Goal: Transaction & Acquisition: Download file/media

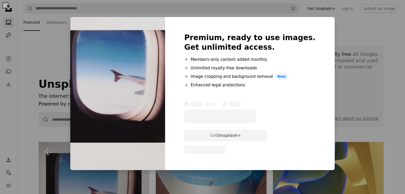
scroll to position [106, 0]
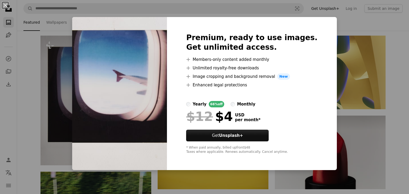
click at [330, 138] on div "An X shape Premium, ready to use images. Get unlimited access. A plus sign Memb…" at bounding box center [204, 97] width 409 height 194
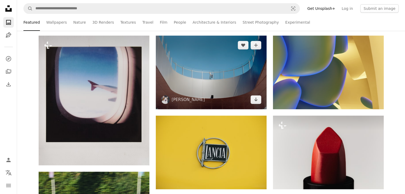
click at [220, 100] on img at bounding box center [211, 73] width 111 height 74
click at [255, 100] on icon "Arrow pointing down" at bounding box center [255, 99] width 4 height 6
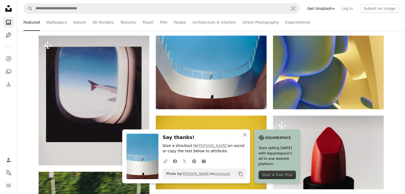
click at [240, 173] on icon "Copy content" at bounding box center [240, 174] width 5 height 5
click at [234, 172] on div "Photo by [PERSON_NAME] on Unsplash A checkmark" at bounding box center [204, 174] width 83 height 11
click at [246, 135] on icon "An X shape" at bounding box center [244, 135] width 6 height 6
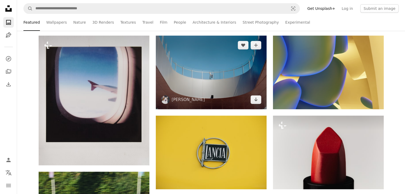
click at [216, 89] on img at bounding box center [211, 73] width 111 height 74
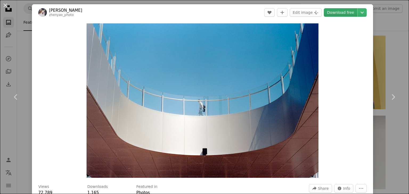
click at [338, 12] on link "Download free" at bounding box center [340, 12] width 34 height 9
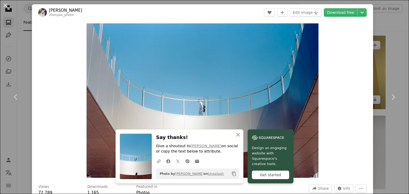
drag, startPoint x: 380, startPoint y: 31, endPoint x: 380, endPoint y: 44, distance: 12.8
click at [380, 31] on div "An X shape Chevron left Chevron right [PERSON_NAME] A heart A plus sign Edit im…" at bounding box center [204, 97] width 409 height 194
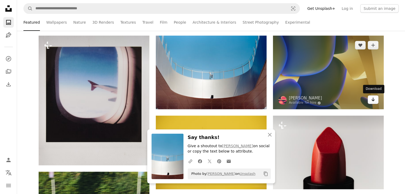
click at [373, 98] on icon "Arrow pointing down" at bounding box center [373, 99] width 4 height 6
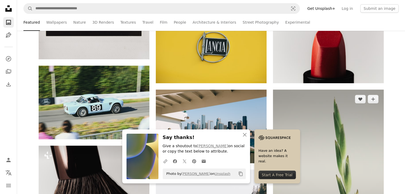
scroll to position [213, 0]
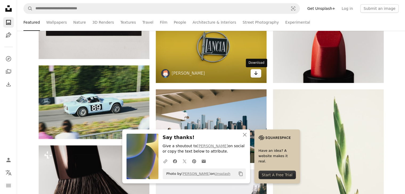
click at [254, 72] on icon "Arrow pointing down" at bounding box center [255, 73] width 4 height 6
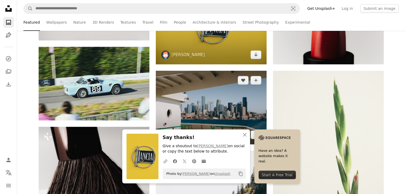
scroll to position [239, 0]
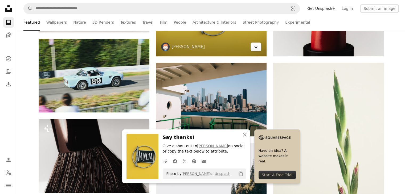
click at [257, 47] on icon "Arrow pointing down" at bounding box center [255, 46] width 4 height 6
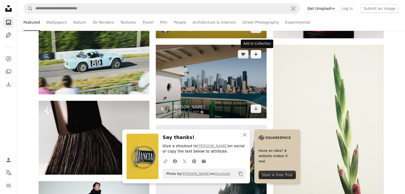
scroll to position [266, 0]
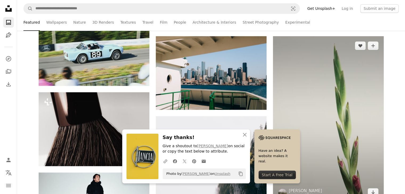
drag, startPoint x: 363, startPoint y: 3, endPoint x: 301, endPoint y: 42, distance: 73.1
click at [297, 46] on img at bounding box center [328, 119] width 111 height 166
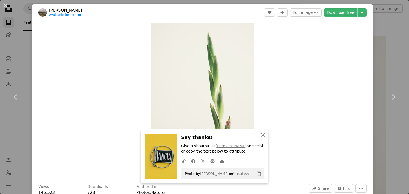
drag, startPoint x: 262, startPoint y: 134, endPoint x: 262, endPoint y: 130, distance: 3.5
click at [262, 133] on icon "An X shape" at bounding box center [263, 135] width 6 height 6
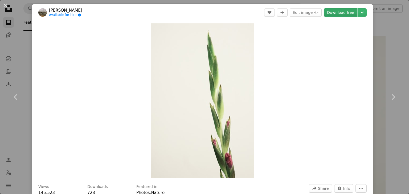
click at [332, 13] on link "Download free" at bounding box center [340, 12] width 34 height 9
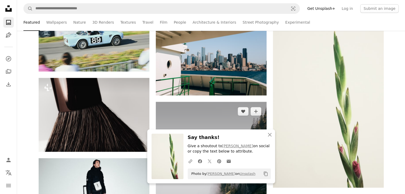
scroll to position [293, 0]
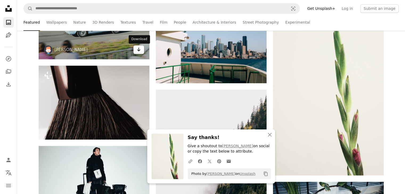
click at [139, 48] on icon "Arrow pointing down" at bounding box center [138, 49] width 4 height 6
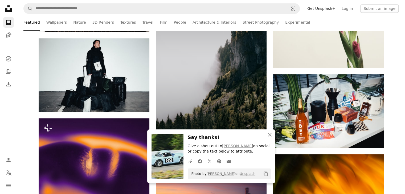
scroll to position [426, 0]
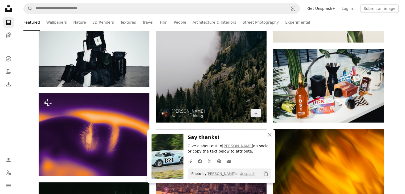
click at [254, 114] on icon "Arrow pointing down" at bounding box center [255, 113] width 4 height 6
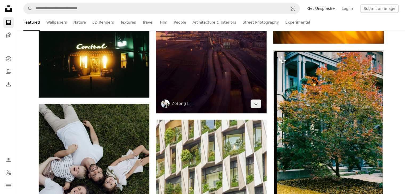
scroll to position [585, 0]
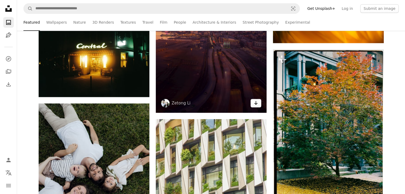
click at [256, 105] on icon "Download" at bounding box center [255, 103] width 3 height 4
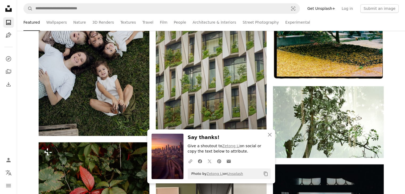
scroll to position [638, 0]
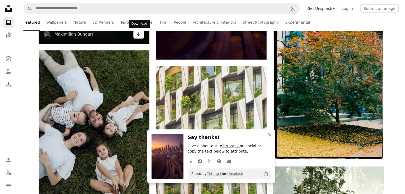
click at [137, 35] on icon "Arrow pointing down" at bounding box center [138, 34] width 4 height 6
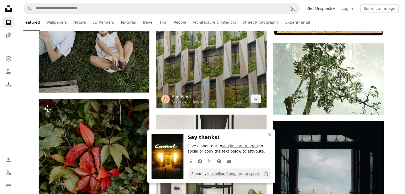
scroll to position [771, 0]
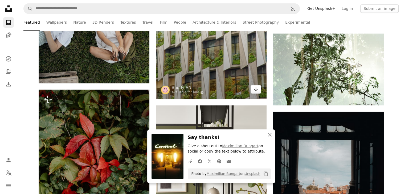
click at [254, 91] on icon "Arrow pointing down" at bounding box center [255, 89] width 4 height 6
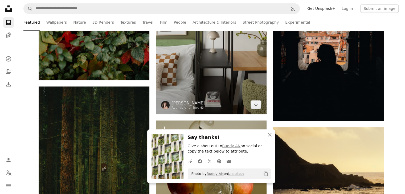
scroll to position [931, 0]
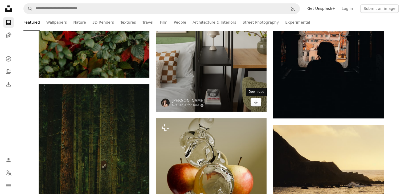
click at [254, 102] on icon "Arrow pointing down" at bounding box center [255, 102] width 4 height 6
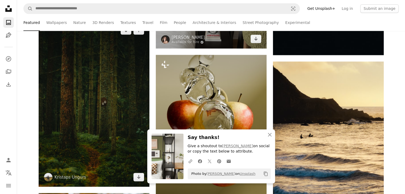
scroll to position [1011, 0]
